Goal: Information Seeking & Learning: Learn about a topic

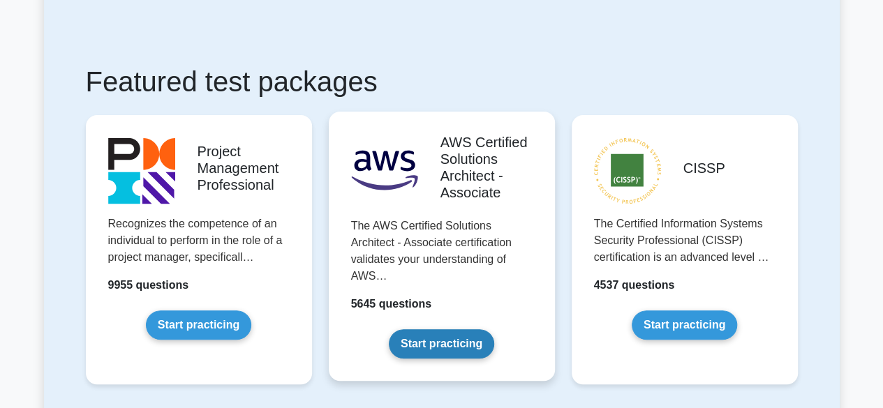
scroll to position [209, 0]
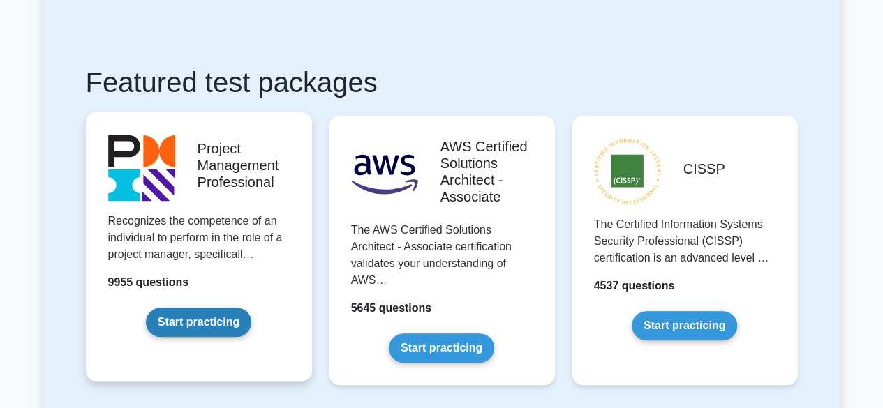
click at [209, 317] on link "Start practicing" at bounding box center [198, 322] width 105 height 29
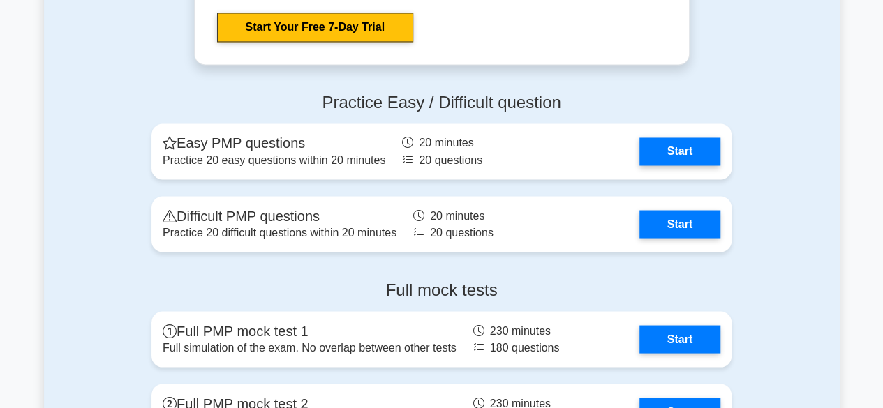
scroll to position [3837, 0]
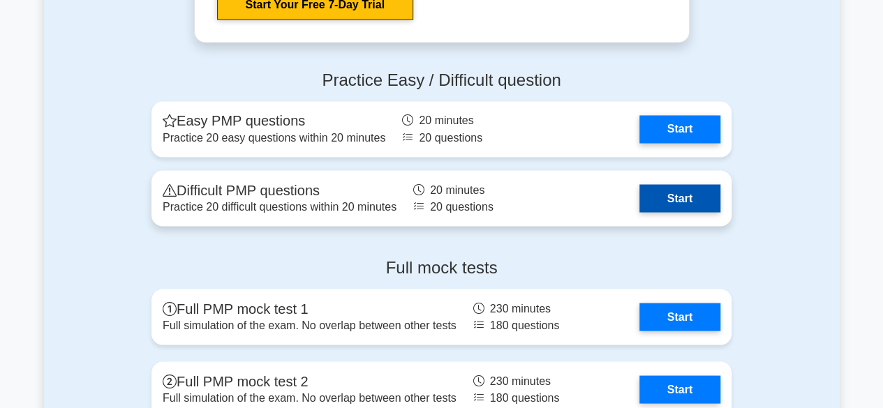
click at [673, 196] on link "Start" at bounding box center [679, 198] width 81 height 28
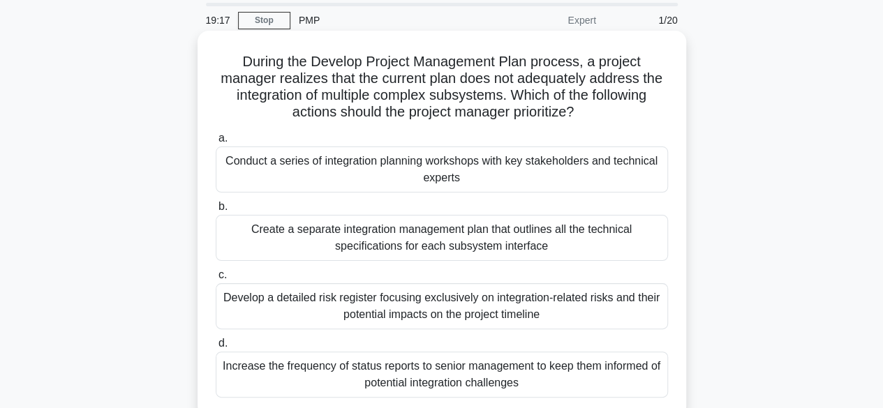
scroll to position [70, 0]
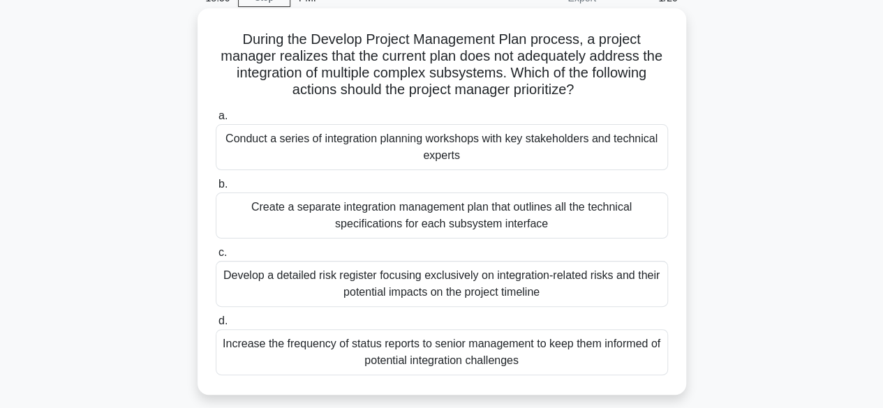
click at [240, 278] on div "Develop a detailed risk register focusing exclusively on integration-related ri…" at bounding box center [442, 284] width 452 height 46
click at [216, 257] on input "c. Develop a detailed risk register focusing exclusively on integration-related…" at bounding box center [216, 252] width 0 height 9
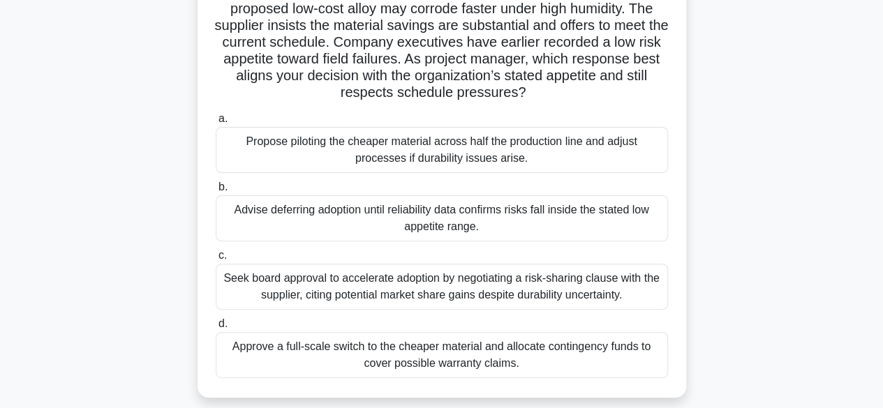
scroll to position [140, 0]
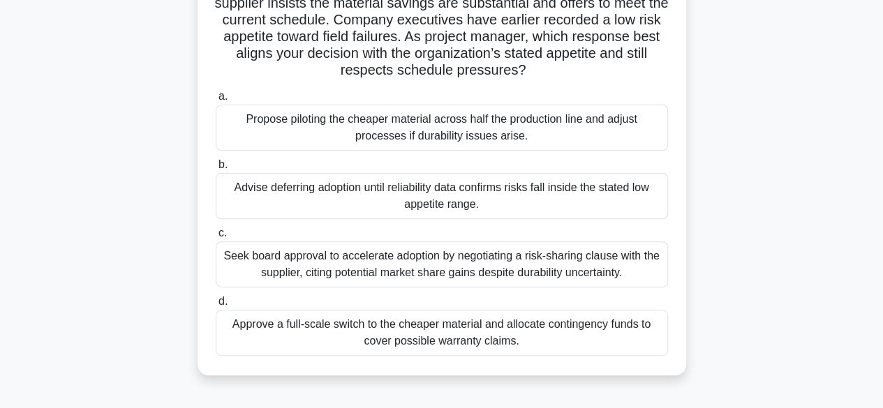
click at [290, 125] on div "Propose piloting the cheaper material across half the production line and adjus…" at bounding box center [442, 128] width 452 height 46
click at [216, 101] on input "a. Propose piloting the cheaper material across half the production line and ad…" at bounding box center [216, 96] width 0 height 9
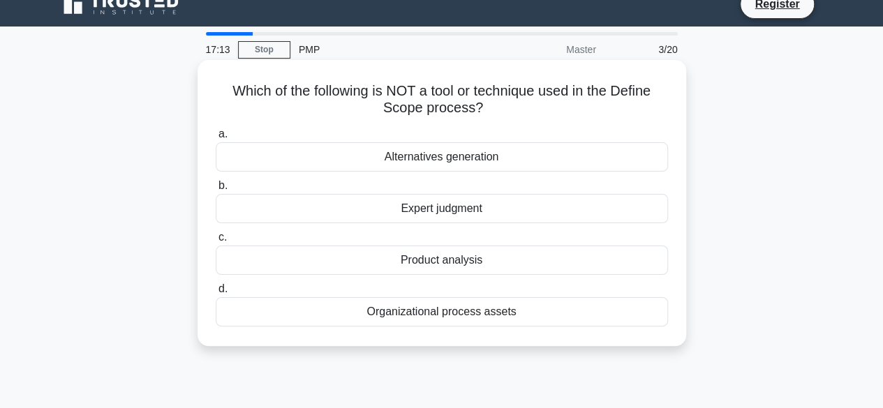
scroll to position [0, 0]
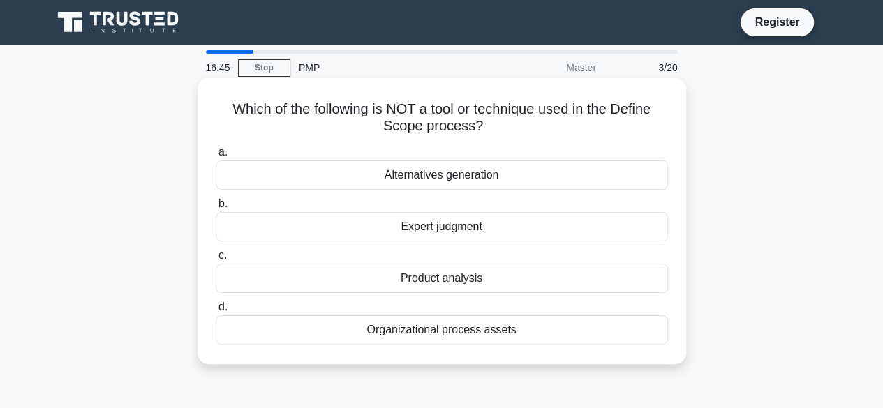
click at [472, 178] on div "Alternatives generation" at bounding box center [442, 174] width 452 height 29
click at [216, 157] on input "a. Alternatives generation" at bounding box center [216, 152] width 0 height 9
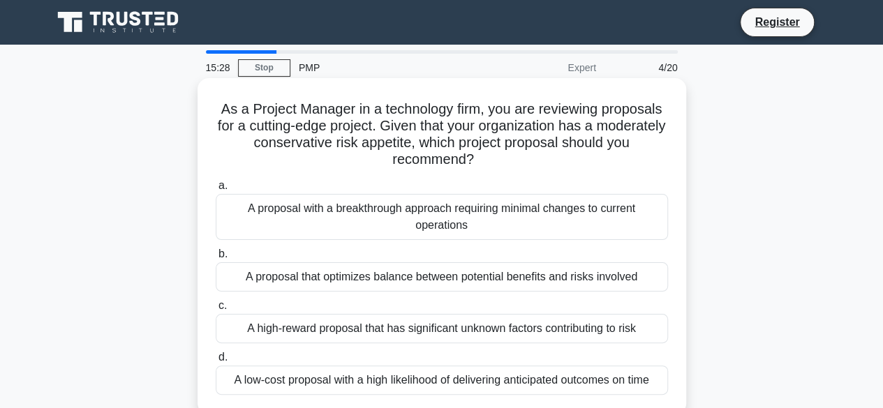
click at [416, 281] on div "A proposal that optimizes balance between potential benefits and risks involved" at bounding box center [442, 276] width 452 height 29
click at [216, 259] on input "b. A proposal that optimizes balance between potential benefits and risks invol…" at bounding box center [216, 254] width 0 height 9
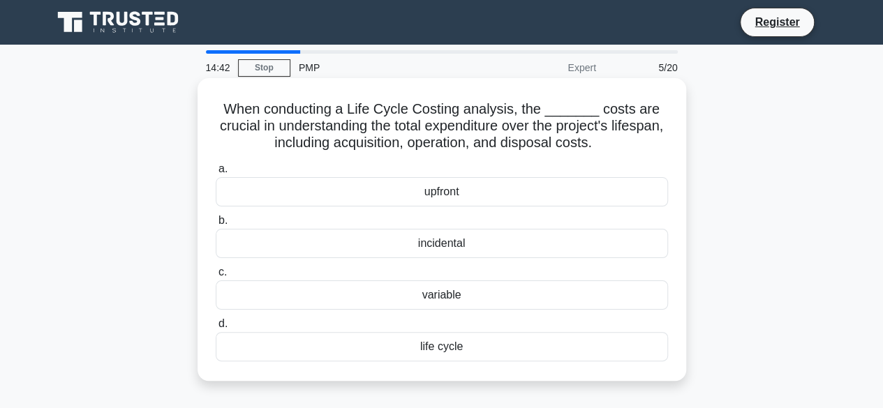
click at [420, 301] on div "variable" at bounding box center [442, 294] width 452 height 29
click at [216, 277] on input "c. variable" at bounding box center [216, 272] width 0 height 9
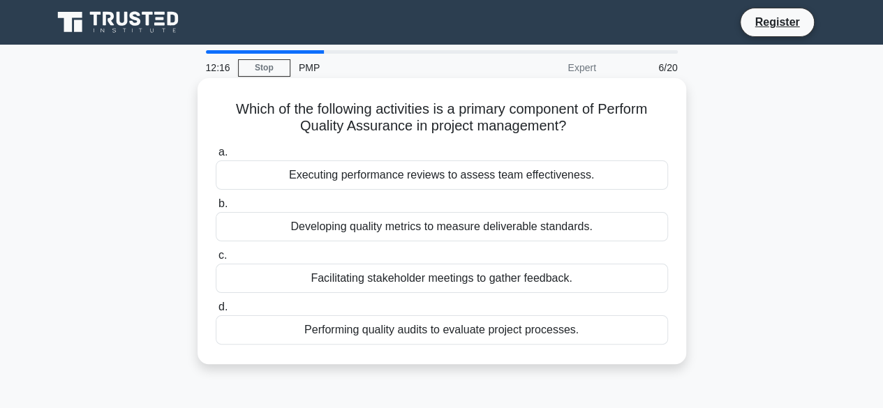
click at [459, 227] on div "Developing quality metrics to measure deliverable standards." at bounding box center [442, 226] width 452 height 29
click at [216, 209] on input "b. Developing quality metrics to measure deliverable standards." at bounding box center [216, 204] width 0 height 9
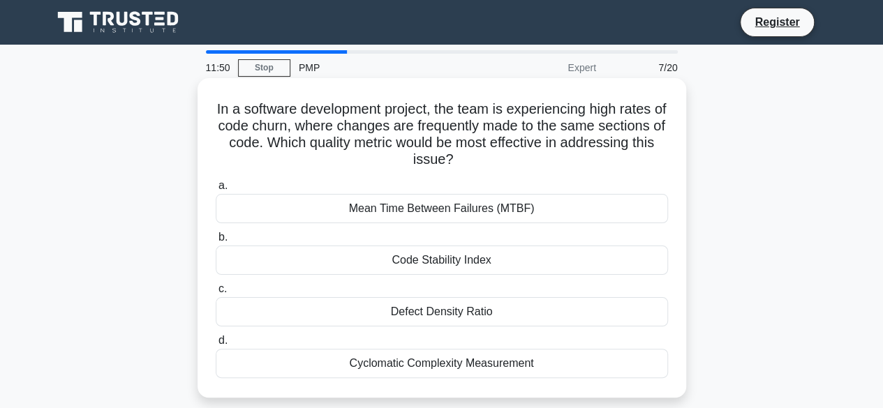
click at [414, 259] on div "Code Stability Index" at bounding box center [442, 260] width 452 height 29
click at [216, 242] on input "b. Code Stability Index" at bounding box center [216, 237] width 0 height 9
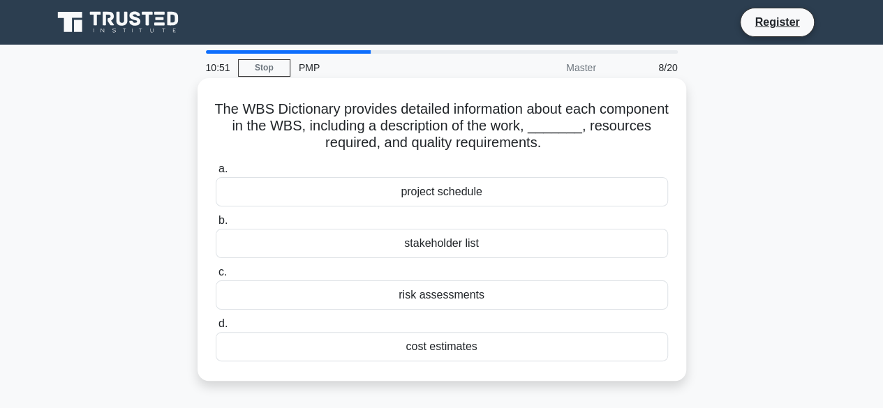
click at [456, 192] on div "project schedule" at bounding box center [442, 191] width 452 height 29
click at [216, 174] on input "a. project schedule" at bounding box center [216, 169] width 0 height 9
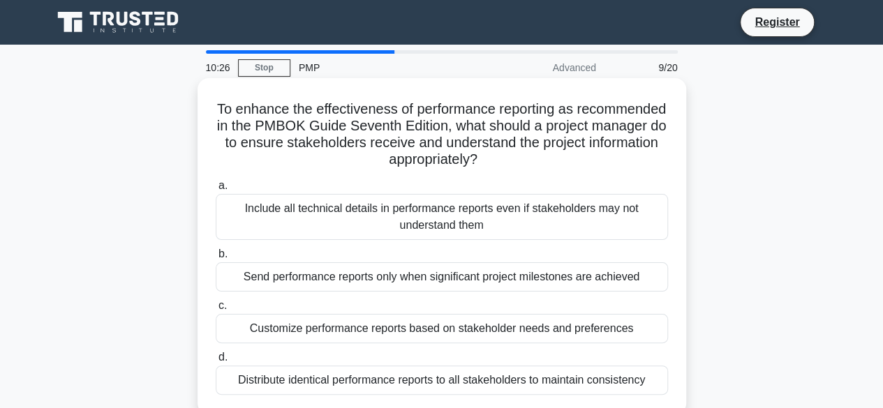
click at [441, 330] on div "Customize performance reports based on stakeholder needs and preferences" at bounding box center [442, 328] width 452 height 29
click at [216, 310] on input "c. Customize performance reports based on stakeholder needs and preferences" at bounding box center [216, 305] width 0 height 9
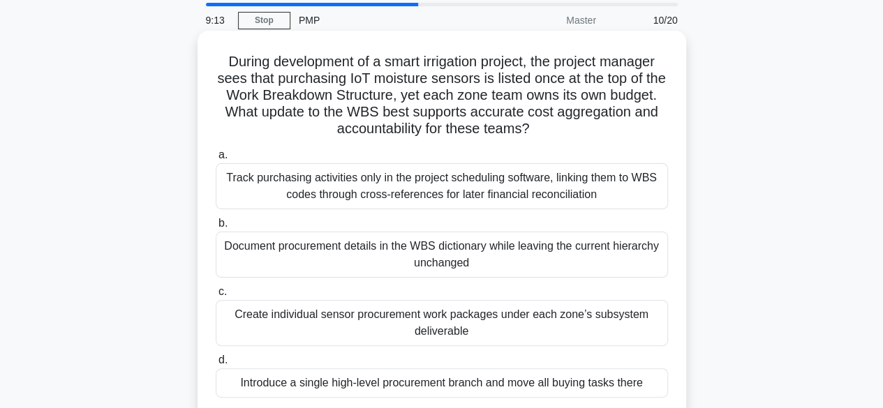
scroll to position [70, 0]
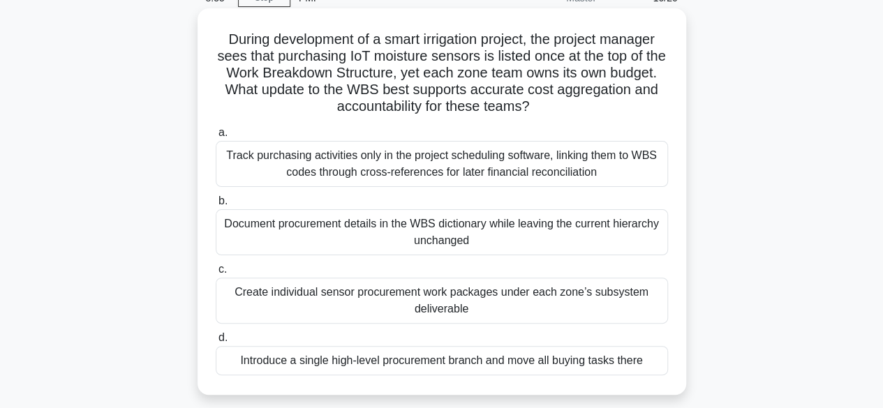
click at [490, 238] on div "Document procurement details in the WBS dictionary while leaving the current hi…" at bounding box center [442, 232] width 452 height 46
click at [216, 206] on input "b. Document procurement details in the WBS dictionary while leaving the current…" at bounding box center [216, 201] width 0 height 9
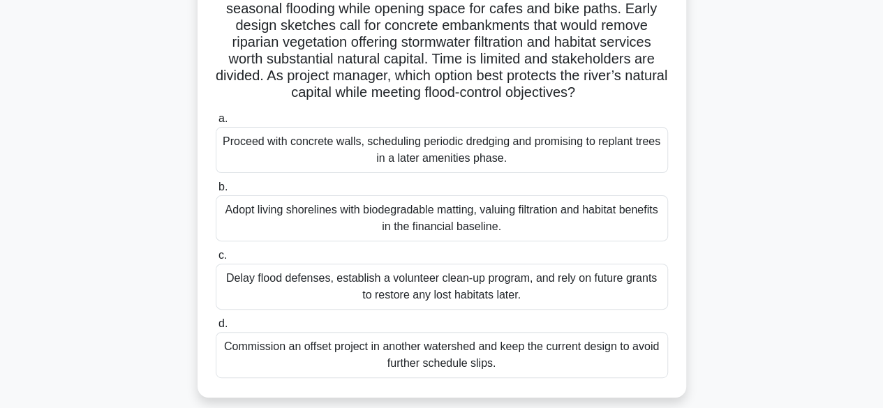
scroll to position [140, 0]
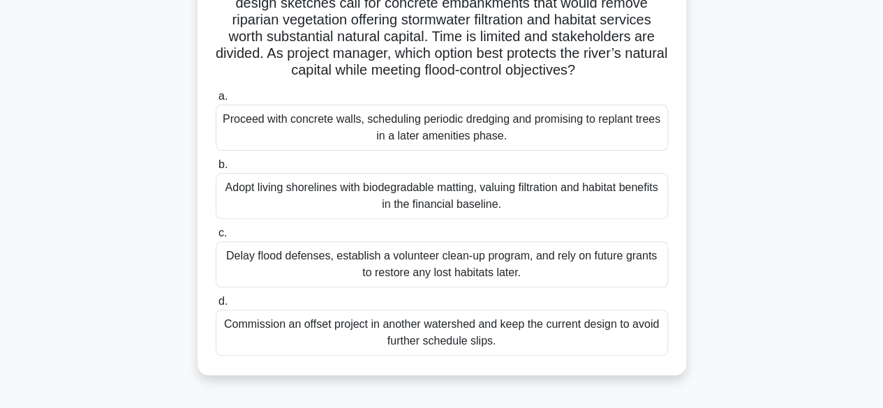
click at [497, 334] on div "Commission an offset project in another watershed and keep the current design t…" at bounding box center [442, 333] width 452 height 46
click at [216, 306] on input "d. Commission an offset project in another watershed and keep the current desig…" at bounding box center [216, 301] width 0 height 9
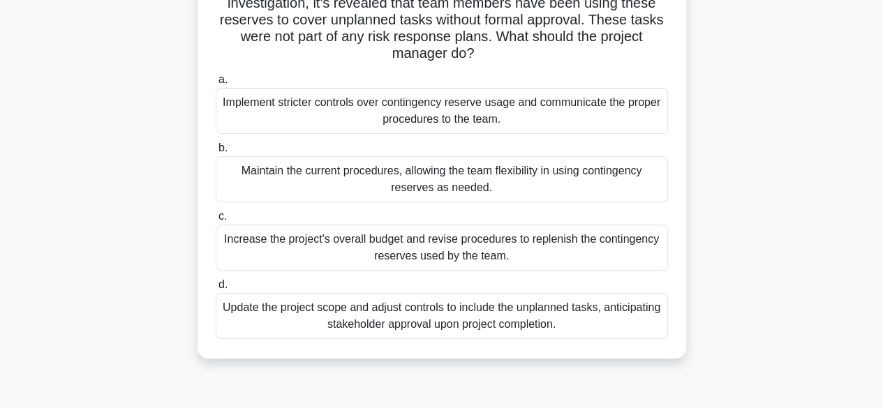
click at [419, 121] on div "Implement stricter controls over contingency reserve usage and communicate the …" at bounding box center [442, 111] width 452 height 46
click at [216, 84] on input "a. Implement stricter controls over contingency reserve usage and communicate t…" at bounding box center [216, 79] width 0 height 9
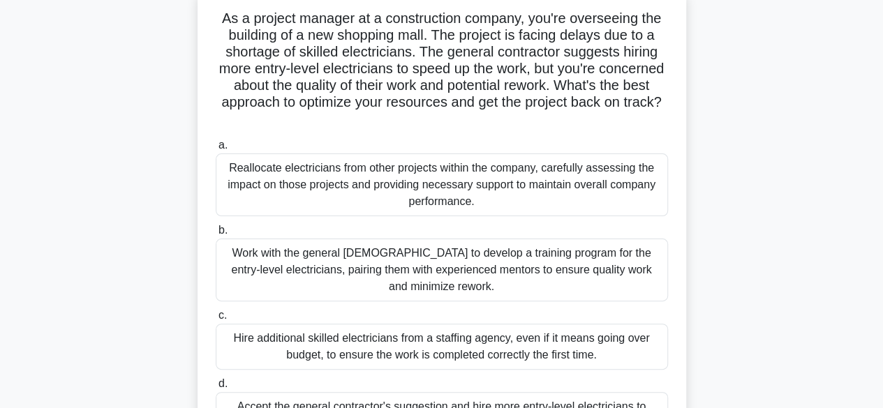
scroll to position [70, 0]
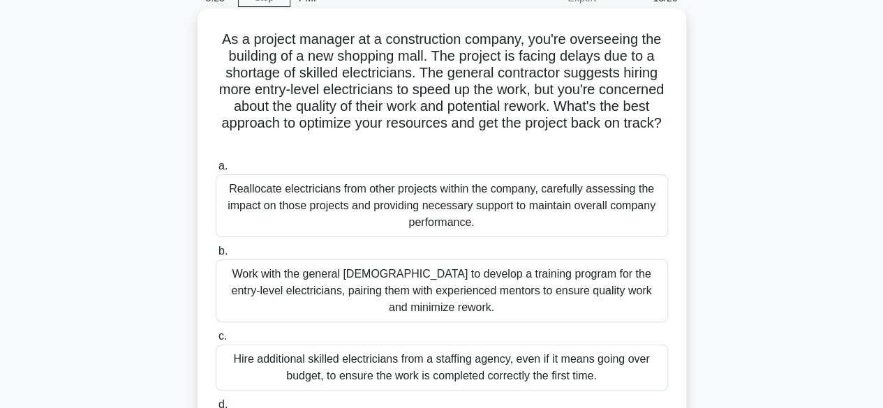
click at [357, 287] on div "Work with the general contractor to develop a training program for the entry-le…" at bounding box center [442, 291] width 452 height 63
click at [216, 256] on input "b. Work with the general contractor to develop a training program for the entry…" at bounding box center [216, 251] width 0 height 9
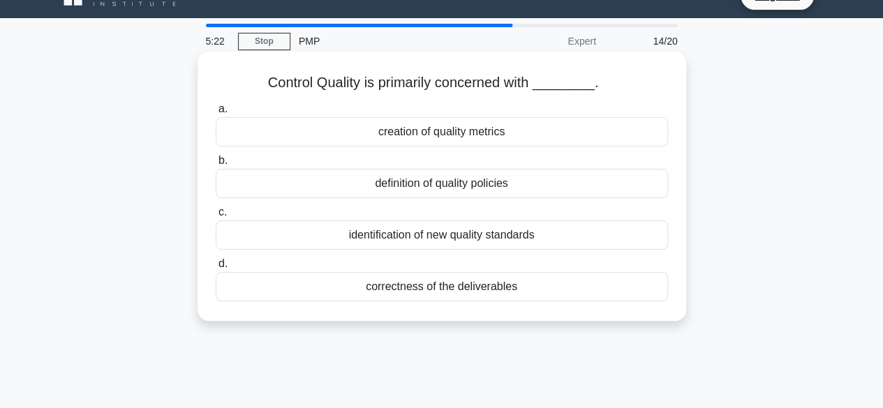
scroll to position [0, 0]
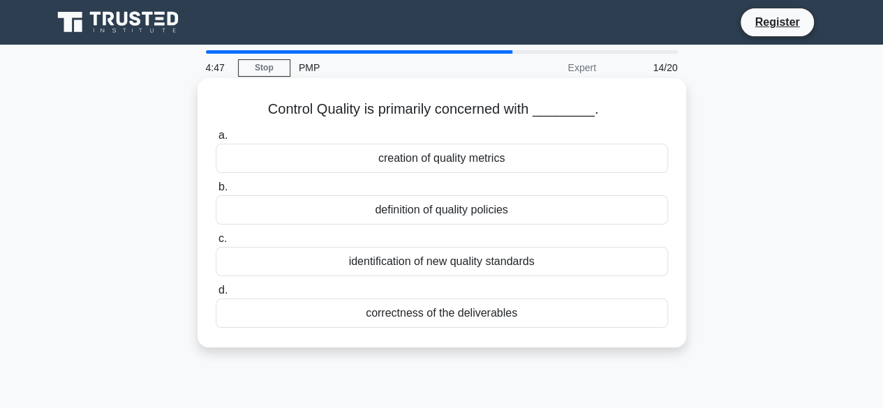
click at [426, 315] on div "correctness of the deliverables" at bounding box center [442, 313] width 452 height 29
click at [216, 295] on input "d. correctness of the deliverables" at bounding box center [216, 290] width 0 height 9
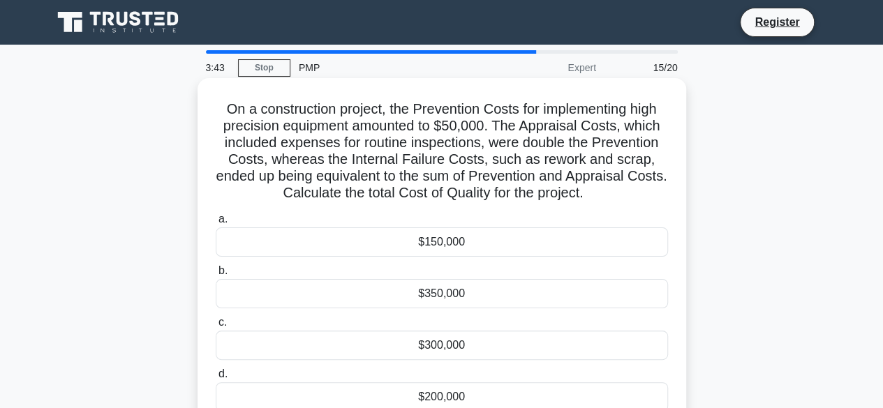
click at [456, 345] on div "$300,000" at bounding box center [442, 345] width 452 height 29
click at [216, 327] on input "c. $300,000" at bounding box center [216, 322] width 0 height 9
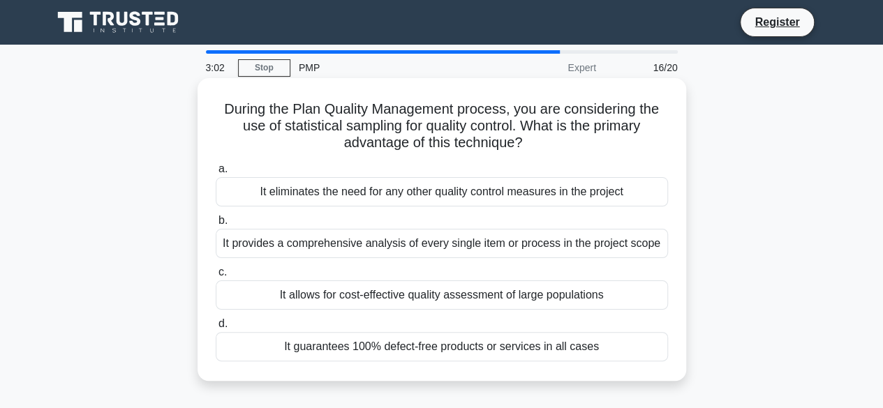
click at [463, 295] on div "It allows for cost-effective quality assessment of large populations" at bounding box center [442, 294] width 452 height 29
click at [216, 277] on input "c. It allows for cost-effective quality assessment of large populations" at bounding box center [216, 272] width 0 height 9
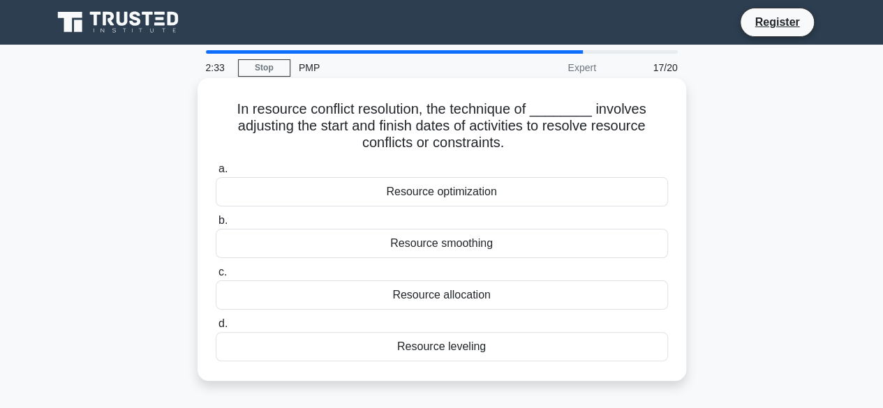
click at [451, 299] on div "Resource allocation" at bounding box center [442, 294] width 452 height 29
click at [216, 277] on input "c. Resource allocation" at bounding box center [216, 272] width 0 height 9
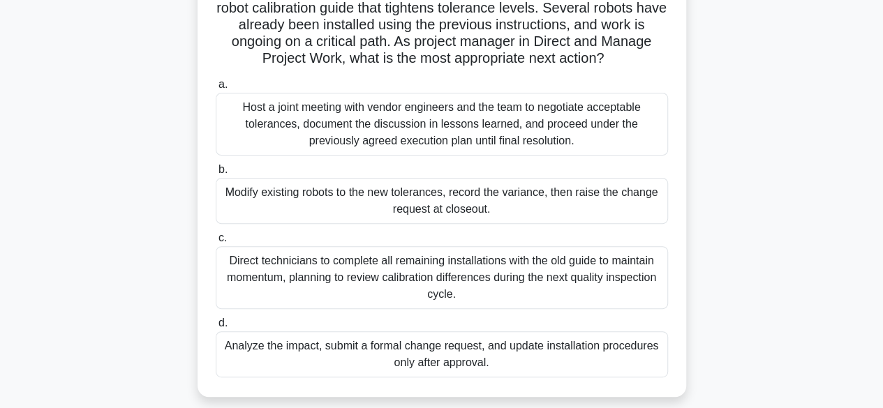
scroll to position [140, 0]
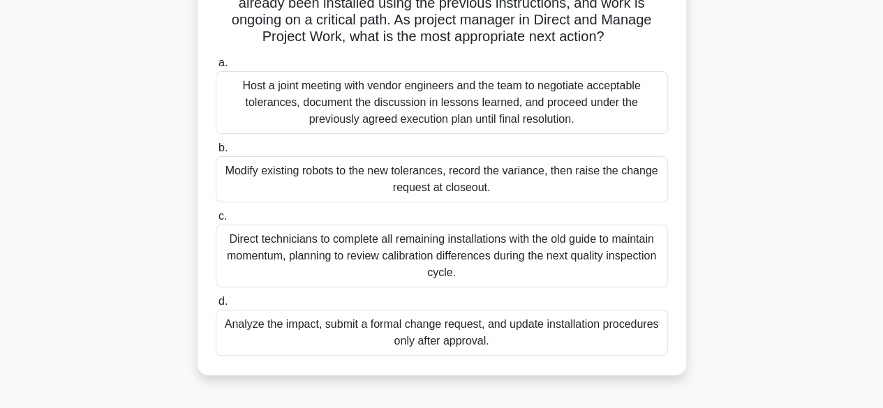
click at [397, 121] on div "Host a joint meeting with vendor engineers and the team to negotiate acceptable…" at bounding box center [442, 102] width 452 height 63
click at [407, 258] on div "Direct technicians to complete all remaining installations with the old guide t…" at bounding box center [442, 256] width 452 height 63
click at [216, 221] on input "c. Direct technicians to complete all remaining installations with the old guid…" at bounding box center [216, 216] width 0 height 9
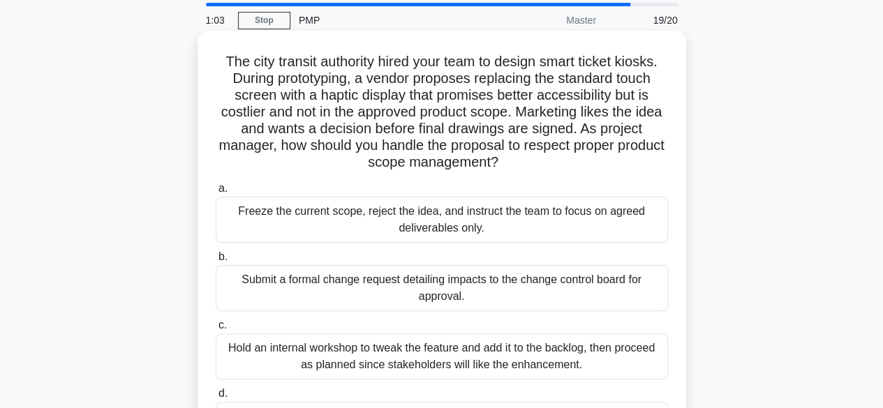
scroll to position [70, 0]
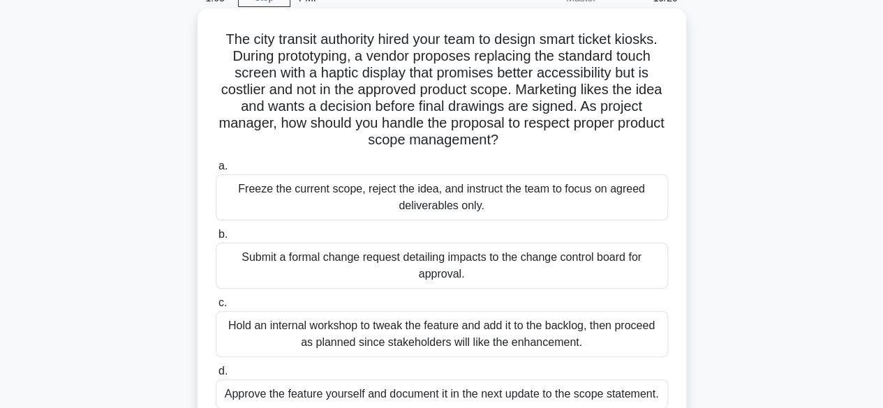
click at [335, 262] on div "Submit a formal change request detailing impacts to the change control board fo…" at bounding box center [442, 266] width 452 height 46
click at [216, 239] on input "b. Submit a formal change request detailing impacts to the change control board…" at bounding box center [216, 234] width 0 height 9
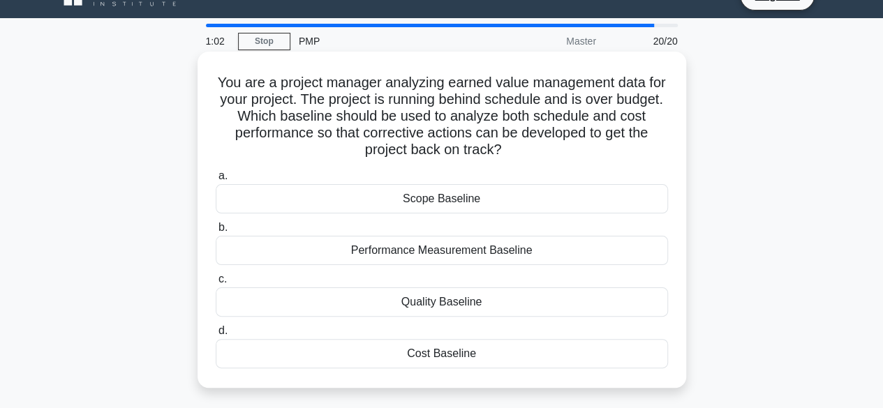
scroll to position [0, 0]
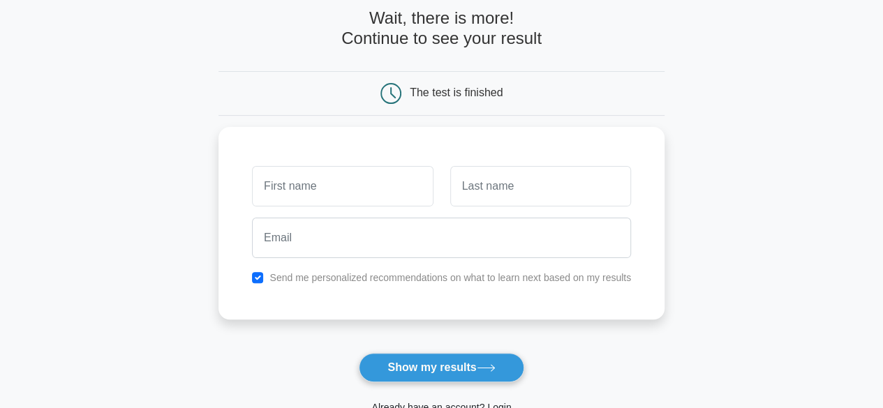
scroll to position [70, 0]
click at [368, 184] on input "text" at bounding box center [342, 183] width 181 height 40
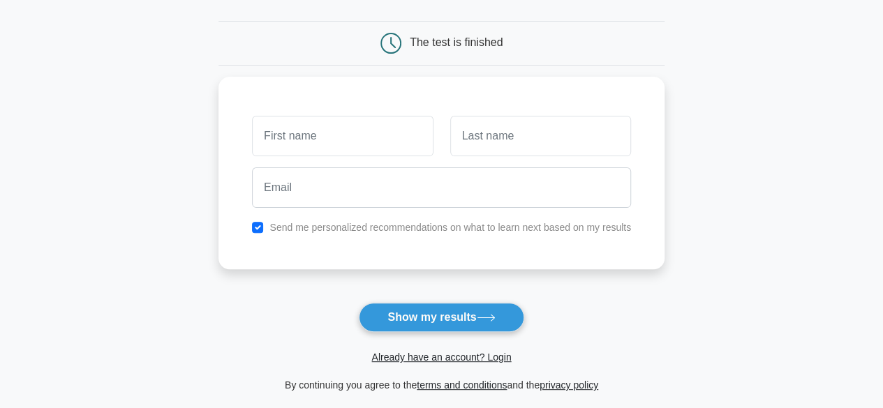
scroll to position [140, 0]
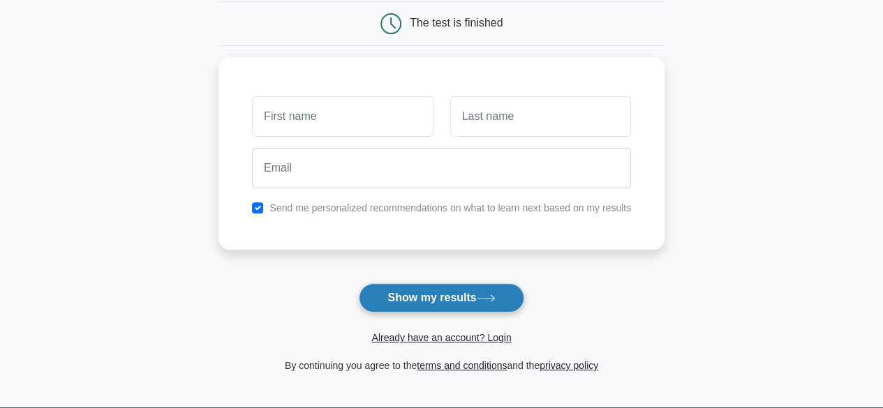
click at [455, 297] on button "Show my results" at bounding box center [441, 297] width 165 height 29
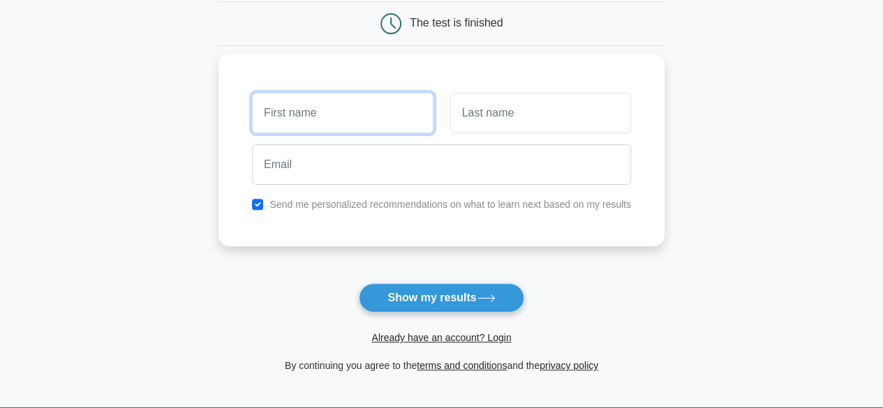
click at [341, 117] on input "text" at bounding box center [342, 113] width 181 height 40
type input "Blessing"
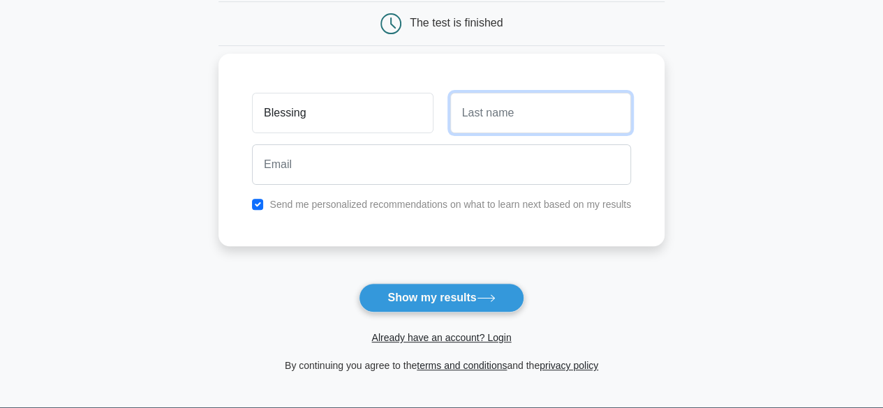
click at [520, 113] on input "text" at bounding box center [540, 113] width 181 height 40
type input "Agbi"
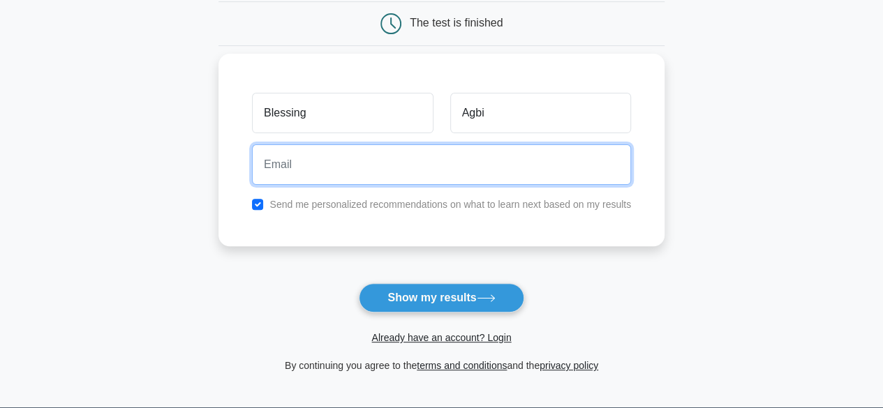
click at [431, 174] on input "email" at bounding box center [441, 164] width 379 height 40
type input "blessingagbi715@gmail.com"
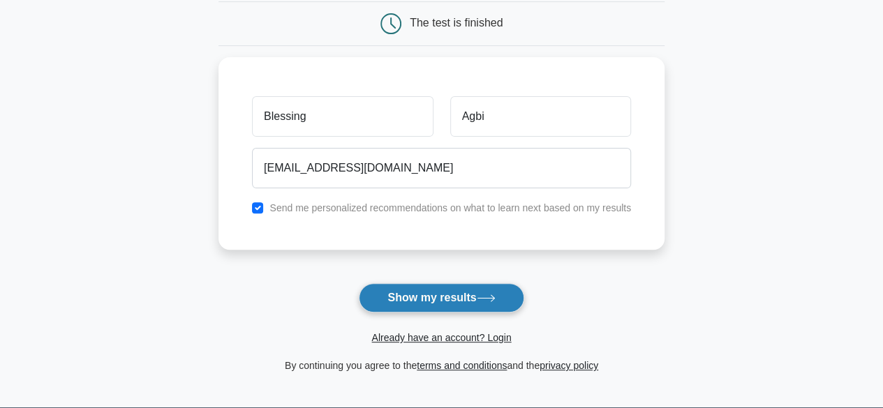
click at [422, 297] on button "Show my results" at bounding box center [441, 297] width 165 height 29
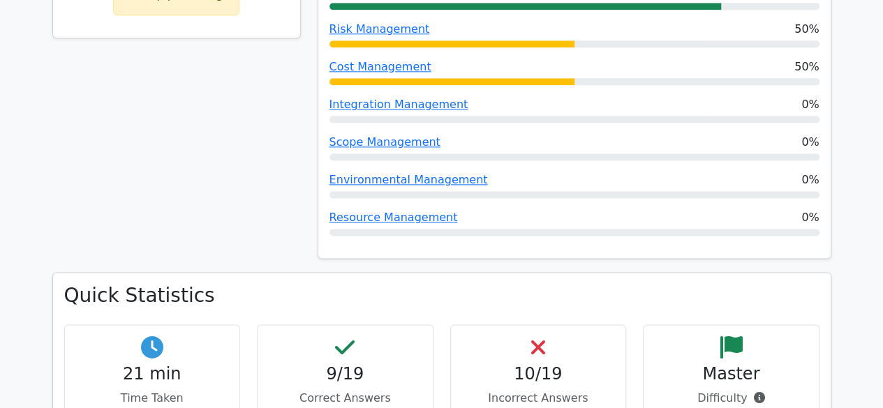
scroll to position [907, 0]
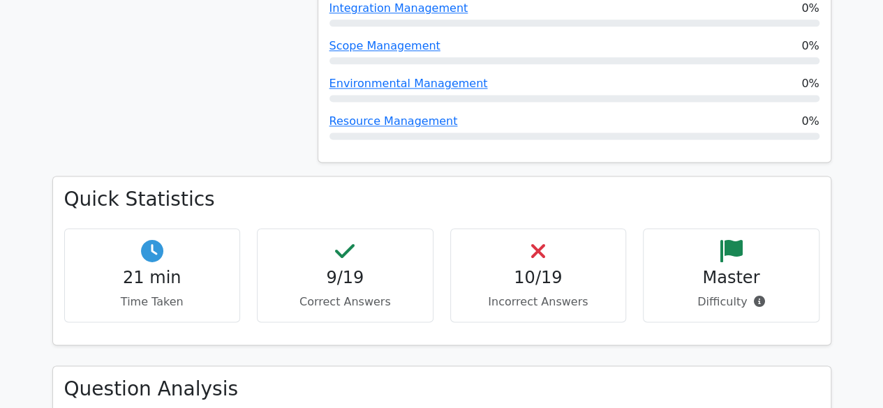
click at [350, 268] on h4 "9/19" at bounding box center [345, 278] width 153 height 20
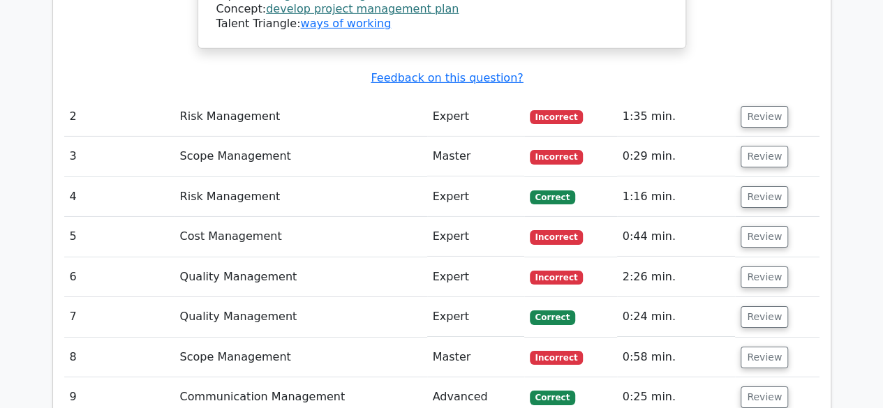
scroll to position [2233, 0]
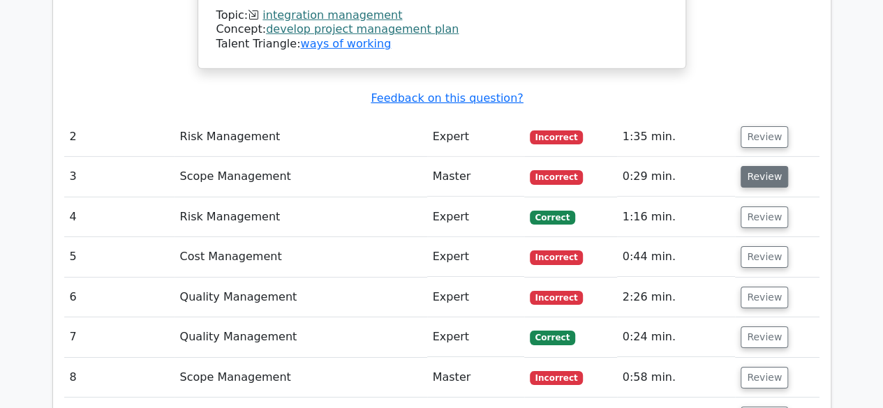
click at [763, 166] on button "Review" at bounding box center [763, 177] width 47 height 22
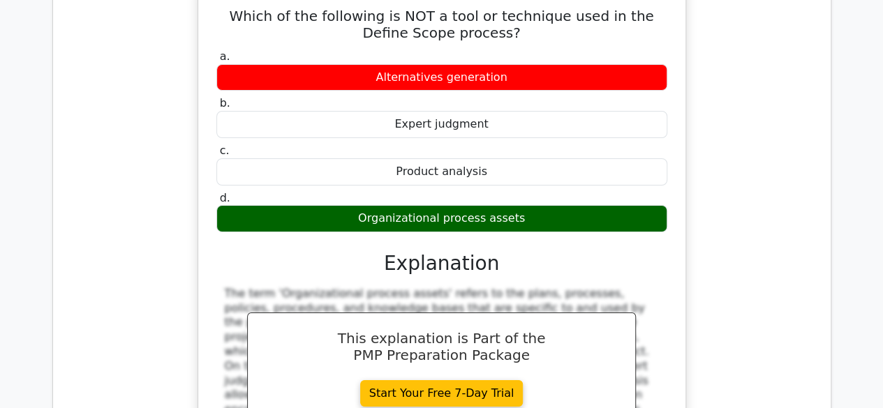
scroll to position [2163, 0]
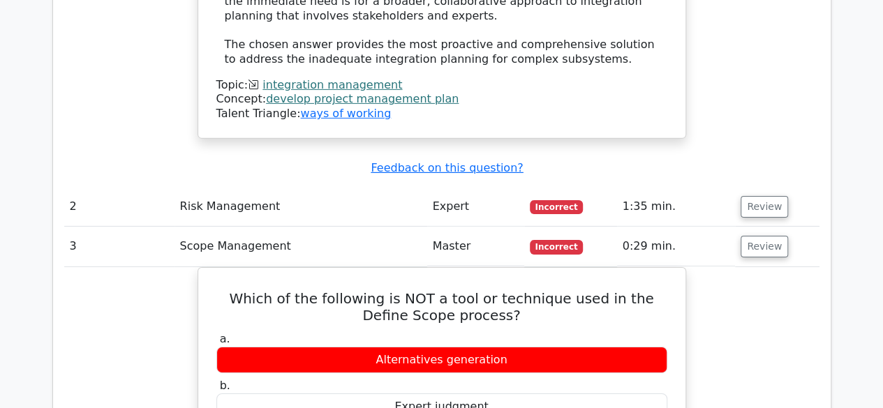
click at [781, 161] on div "Submit feedback Feedback on this question?" at bounding box center [447, 168] width 755 height 15
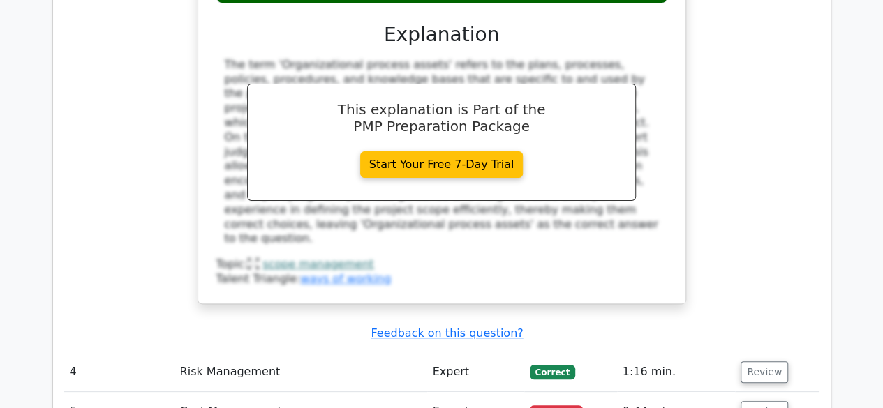
scroll to position [2791, 0]
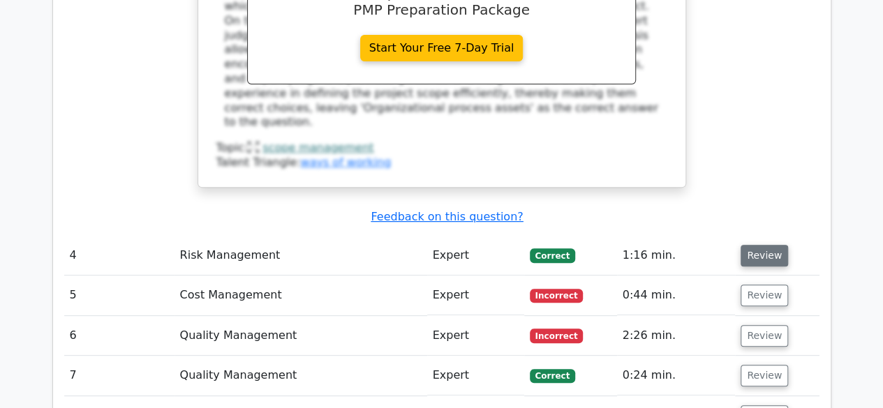
click at [762, 245] on button "Review" at bounding box center [763, 256] width 47 height 22
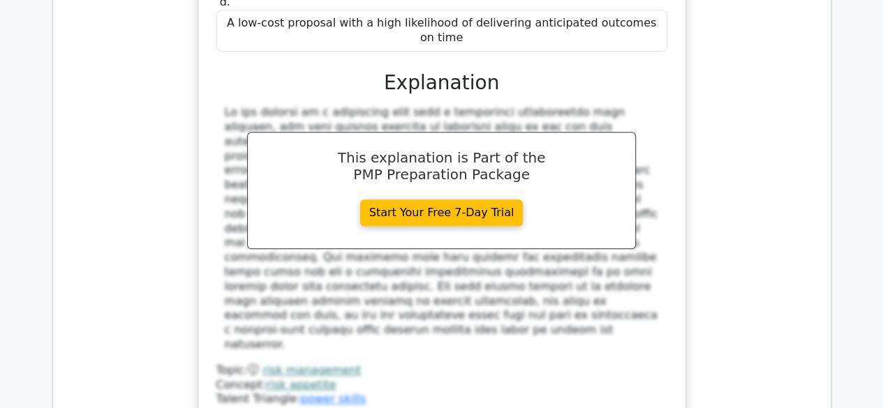
scroll to position [3489, 0]
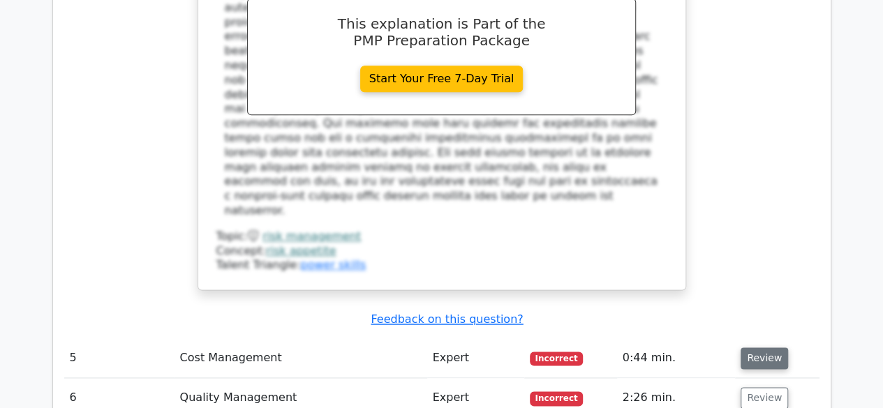
click at [757, 347] on button "Review" at bounding box center [763, 358] width 47 height 22
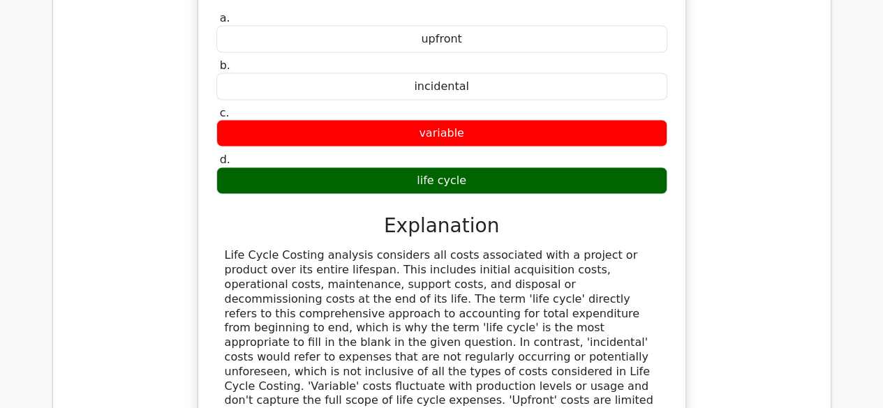
scroll to position [4117, 0]
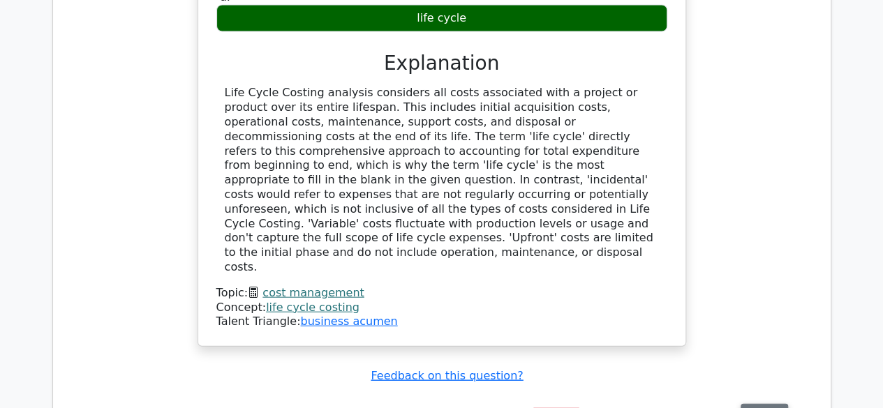
click at [758, 404] on button "Review" at bounding box center [763, 415] width 47 height 22
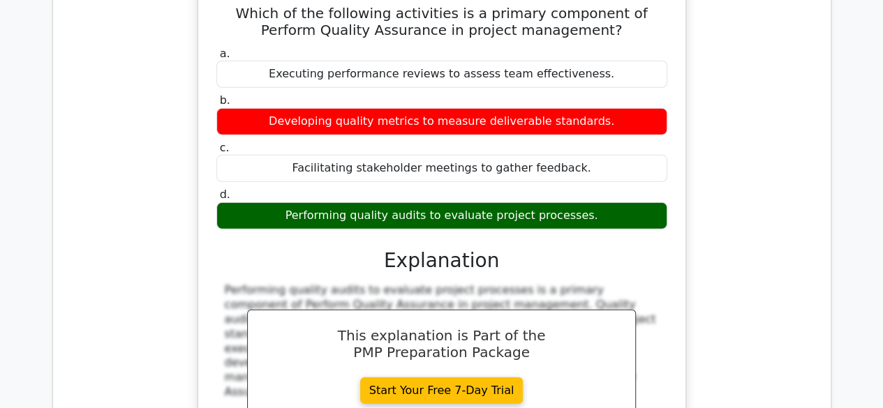
scroll to position [4744, 0]
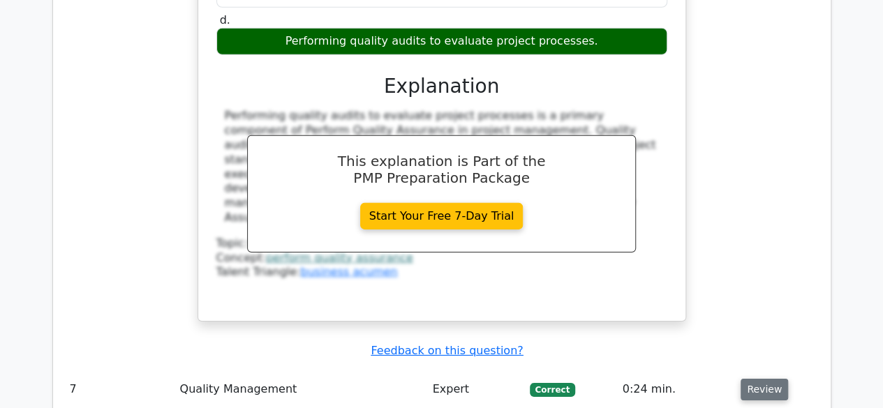
click at [767, 379] on button "Review" at bounding box center [763, 390] width 47 height 22
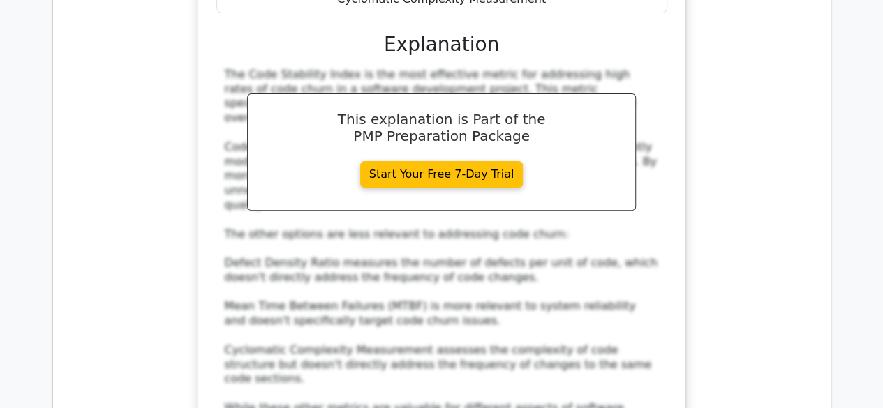
scroll to position [5512, 0]
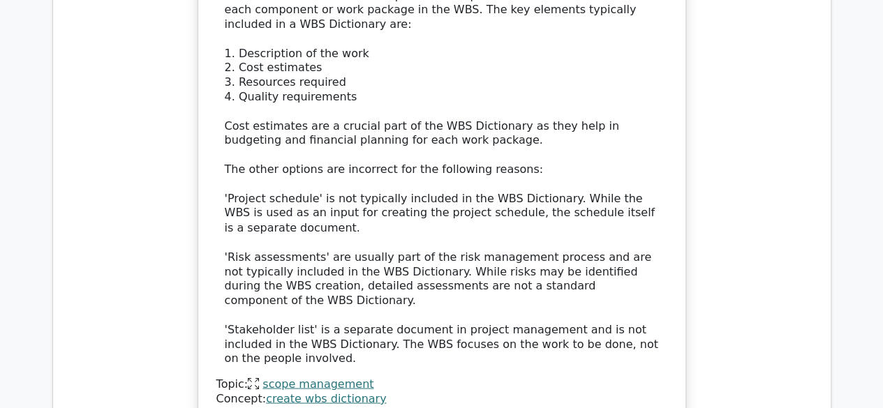
scroll to position [6419, 0]
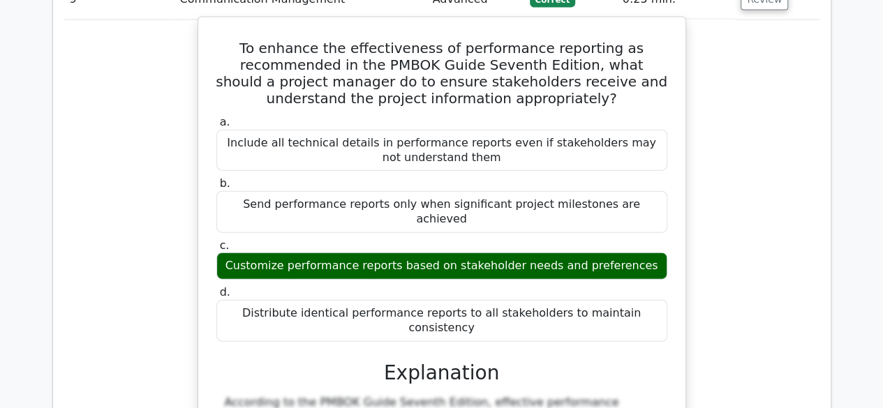
scroll to position [7117, 0]
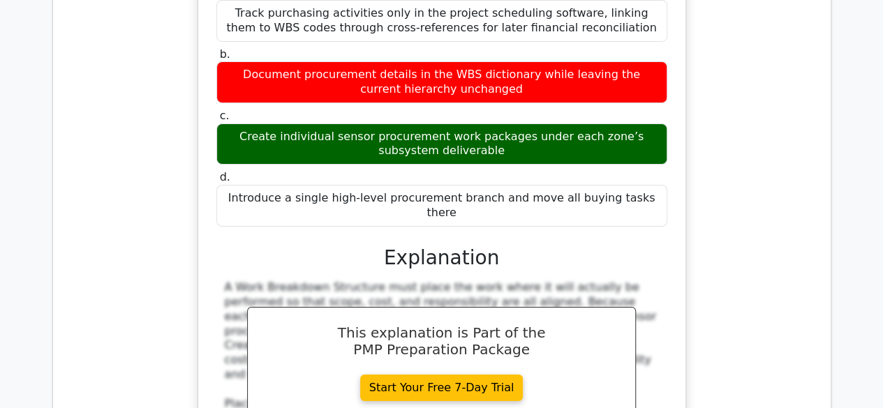
scroll to position [7884, 0]
